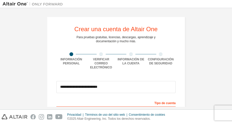
scroll to position [149, 0]
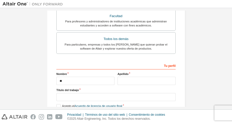
type input "*"
type input "*****"
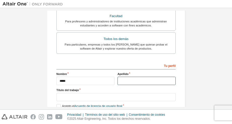
click at [124, 77] on input "text" at bounding box center [146, 81] width 58 height 8
type input "*********"
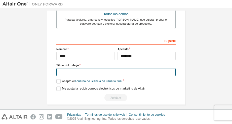
click at [102, 72] on input "text" at bounding box center [115, 72] width 119 height 8
type input "**********"
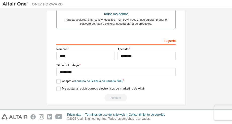
click at [62, 80] on div "**********" at bounding box center [115, 68] width 119 height 65
click at [59, 79] on label "Acepto el Acuerdo de licencia de usuario final" at bounding box center [89, 81] width 66 height 4
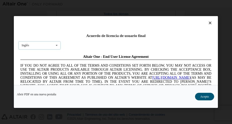
scroll to position [0, 0]
click at [57, 45] on icon at bounding box center [57, 45] width 6 height 8
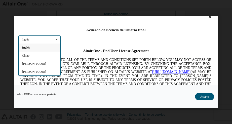
scroll to position [6, 0]
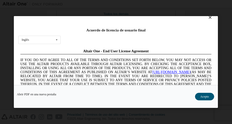
click at [61, 23] on div "Acuerdo de licencia de usuario final Inglés Inglés Chino Francés Alemán Japonés…" at bounding box center [116, 50] width 204 height 69
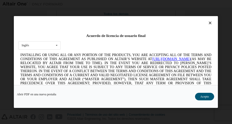
scroll to position [0, 0]
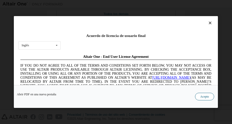
click at [205, 97] on button "Acepto" at bounding box center [204, 97] width 19 height 8
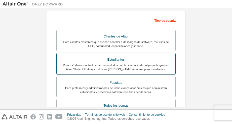
scroll to position [174, 0]
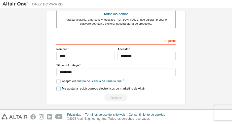
click at [56, 86] on label "Me gustaría recibir correos electrónicos de marketing de Altair" at bounding box center [100, 88] width 88 height 4
click at [57, 86] on label "Me gustaría recibir correos electrónicos de marketing de Altair" at bounding box center [100, 88] width 88 height 4
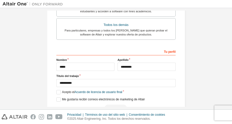
click at [165, 47] on div "Tu perfil" at bounding box center [115, 51] width 119 height 8
click at [135, 47] on div "Tu perfil" at bounding box center [115, 51] width 119 height 8
click at [133, 49] on div "Tu perfil" at bounding box center [115, 51] width 119 height 8
click at [116, 47] on div "Tu perfil" at bounding box center [115, 51] width 119 height 8
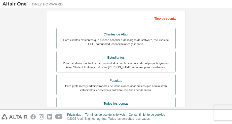
scroll to position [84, 0]
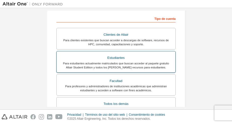
click at [113, 54] on div "Estudiantes" at bounding box center [116, 57] width 113 height 7
click at [120, 54] on div "Estudiantes" at bounding box center [116, 57] width 113 height 7
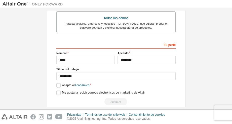
scroll to position [174, 0]
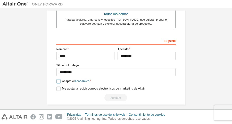
click at [61, 79] on label "Acepto el Académico" at bounding box center [72, 81] width 33 height 4
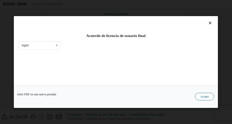
click at [206, 96] on button "Acepto" at bounding box center [204, 97] width 19 height 8
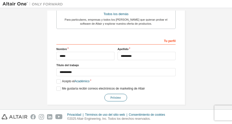
click at [116, 94] on button "Próximo" at bounding box center [115, 98] width 23 height 8
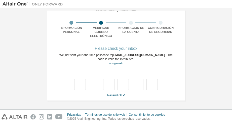
scroll to position [28, 0]
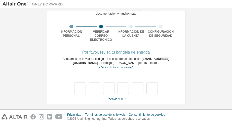
type input "*"
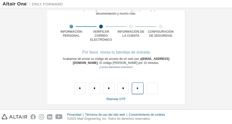
click at [134, 87] on input "*" at bounding box center [137, 88] width 11 height 12
click at [137, 86] on input "text" at bounding box center [137, 88] width 11 height 12
type input "*"
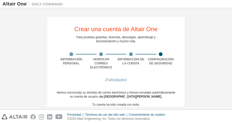
scroll to position [27, 0]
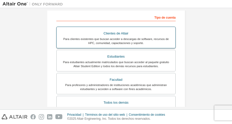
scroll to position [83, 0]
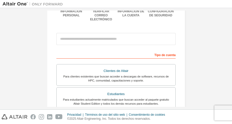
scroll to position [48, 0]
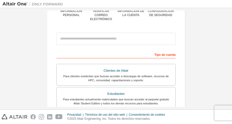
click at [98, 41] on div at bounding box center [115, 38] width 119 height 17
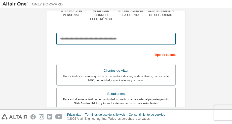
click at [95, 39] on input "email" at bounding box center [115, 39] width 119 height 12
type input "**********"
type input "*****"
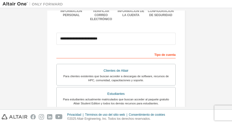
type input "*********"
type input "**********"
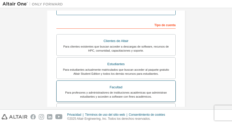
scroll to position [91, 0]
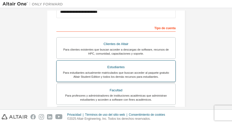
click at [124, 71] on div "Para estudiantes actualmente matriculados que buscan acceder al paquete gratuit…" at bounding box center [116, 75] width 113 height 8
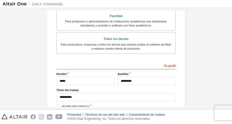
scroll to position [190, 0]
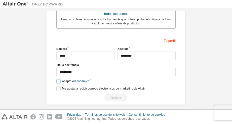
click at [57, 79] on label "Acepto el Académico" at bounding box center [72, 81] width 33 height 4
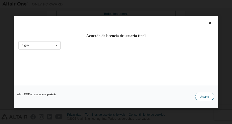
click at [203, 97] on button "Acepto" at bounding box center [204, 97] width 19 height 8
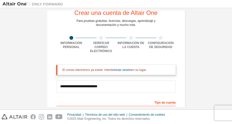
scroll to position [16, 0]
click at [124, 68] on link "iniciar sesión" at bounding box center [121, 70] width 17 height 4
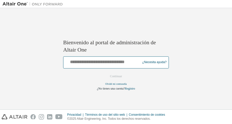
click at [95, 63] on input "text" at bounding box center [102, 61] width 74 height 7
type input "**********"
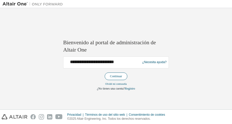
click at [117, 75] on button "Continuar" at bounding box center [116, 76] width 23 height 8
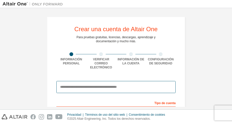
click at [82, 83] on input "email" at bounding box center [115, 87] width 119 height 12
type input "**********"
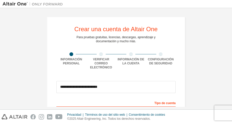
type input "*****"
type input "*********"
type input "**********"
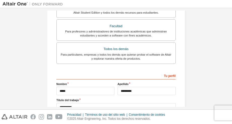
scroll to position [190, 0]
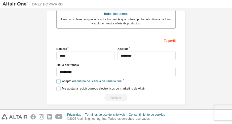
click at [62, 79] on label "Acepto el Acuerdo de licencia de usuario final" at bounding box center [89, 81] width 66 height 4
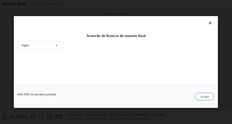
click at [203, 97] on button "Acepto" at bounding box center [204, 97] width 19 height 8
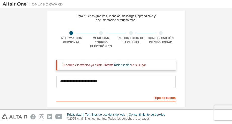
scroll to position [21, 0]
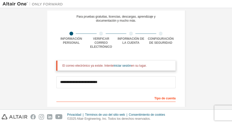
click at [121, 61] on div "El correo electrónico ya existe. Intente iniciar sesión en su lugar." at bounding box center [115, 66] width 119 height 10
click at [117, 64] on link "iniciar sesión" at bounding box center [121, 66] width 17 height 4
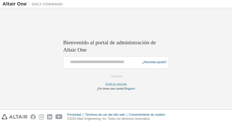
click at [121, 82] on link "Olvidé mi contraseña" at bounding box center [116, 83] width 22 height 3
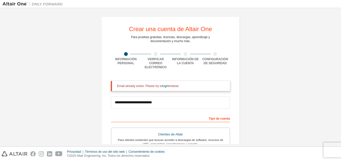
scroll to position [153, 0]
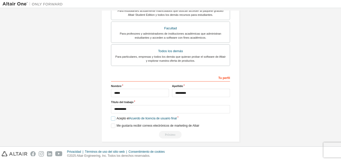
click at [114, 117] on label "Acepto el Acuerdo de licencia de usuario final" at bounding box center [144, 119] width 66 height 4
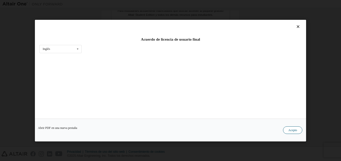
click at [290, 128] on button "Acepto" at bounding box center [292, 130] width 19 height 8
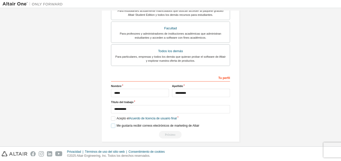
click at [114, 124] on label "Me gustaría recibir correos electrónicos de marketing de Altair" at bounding box center [155, 126] width 88 height 4
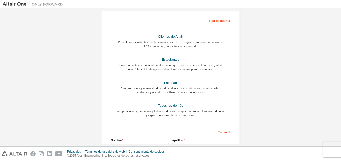
scroll to position [98, 0]
click at [171, 57] on div "Estudiantes" at bounding box center [170, 60] width 113 height 7
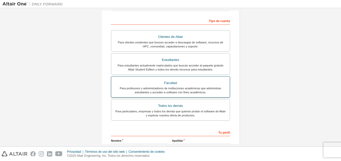
scroll to position [153, 0]
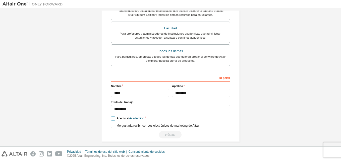
click at [113, 117] on label "Acepto el Académico" at bounding box center [127, 119] width 33 height 4
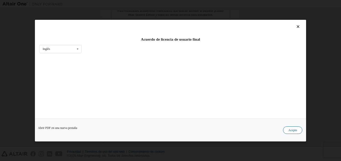
click at [290, 131] on button "Acepto" at bounding box center [292, 130] width 19 height 8
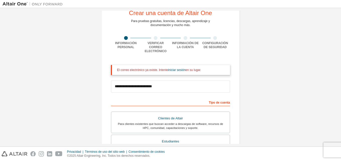
scroll to position [0, 0]
